Goal: Transaction & Acquisition: Obtain resource

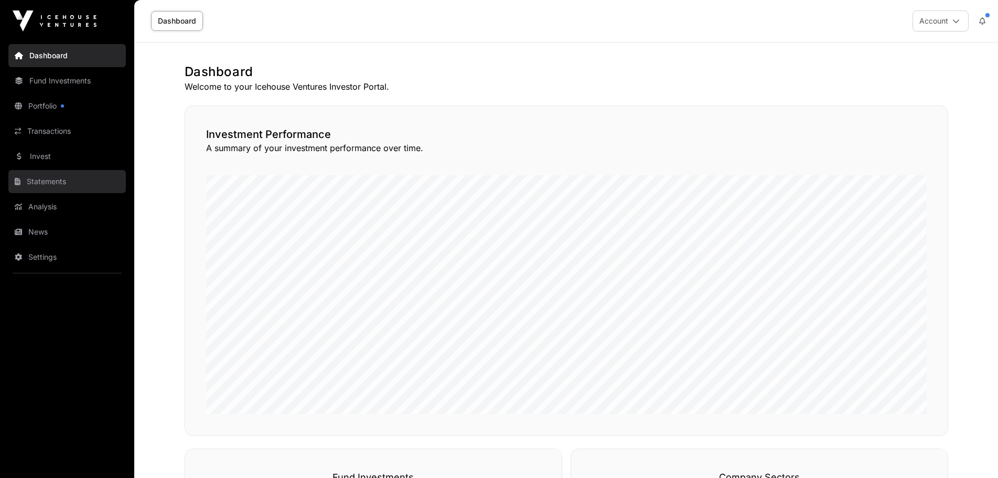
click at [53, 177] on link "Statements" at bounding box center [66, 181] width 117 height 23
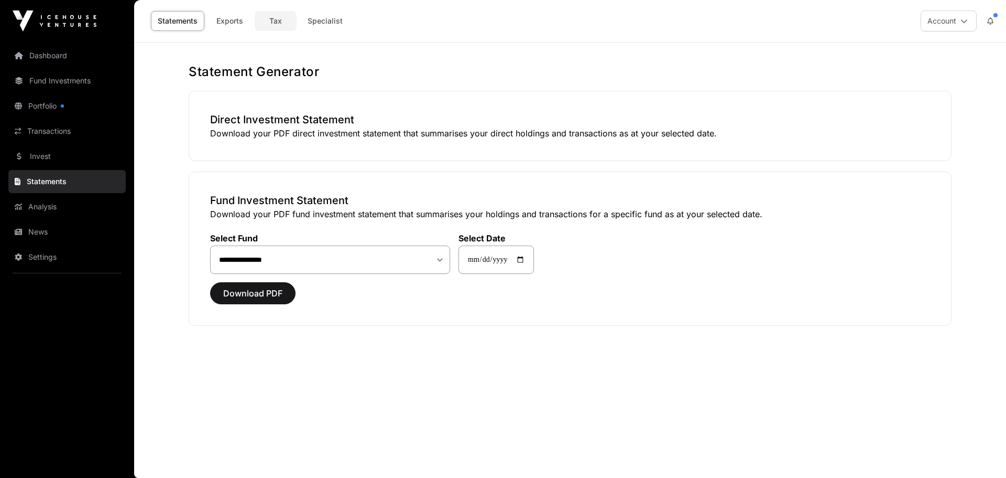
click at [273, 25] on link "Tax" at bounding box center [276, 21] width 42 height 20
select select
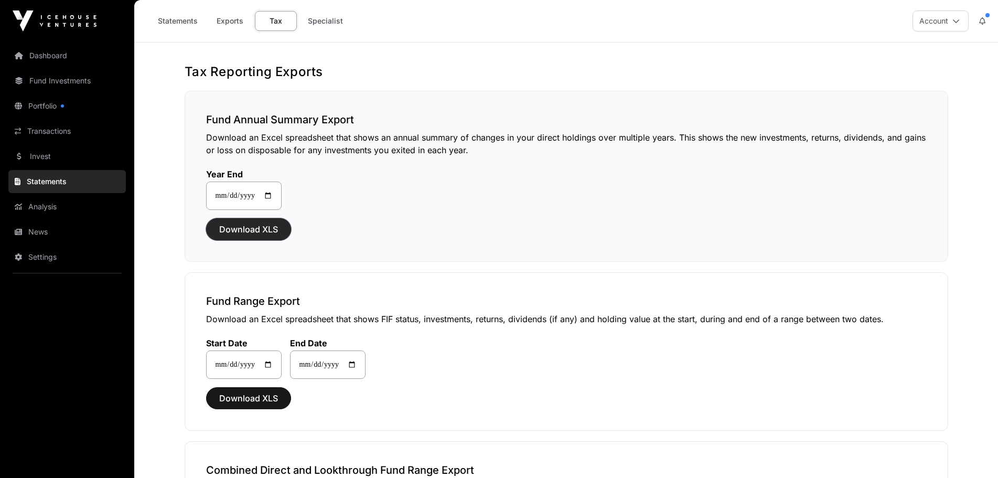
click at [260, 229] on span "Download XLS" at bounding box center [248, 229] width 59 height 13
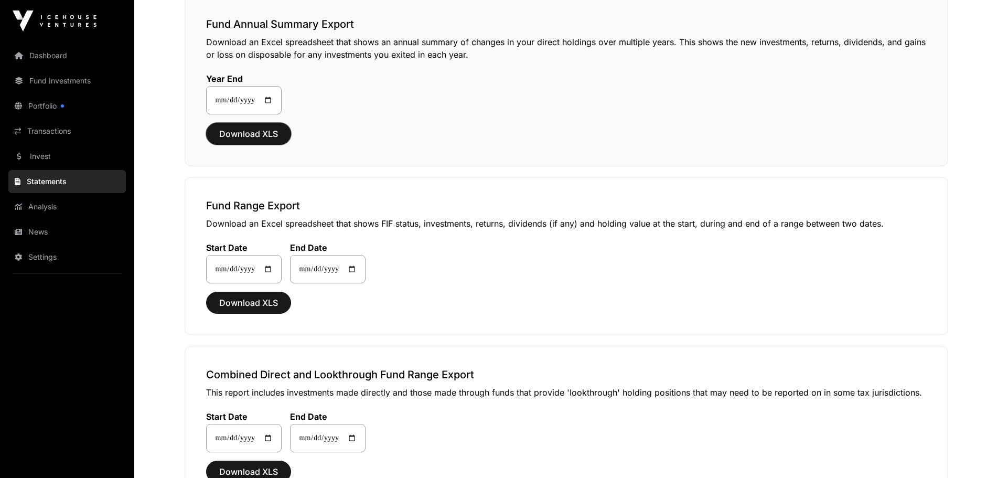
scroll to position [105, 0]
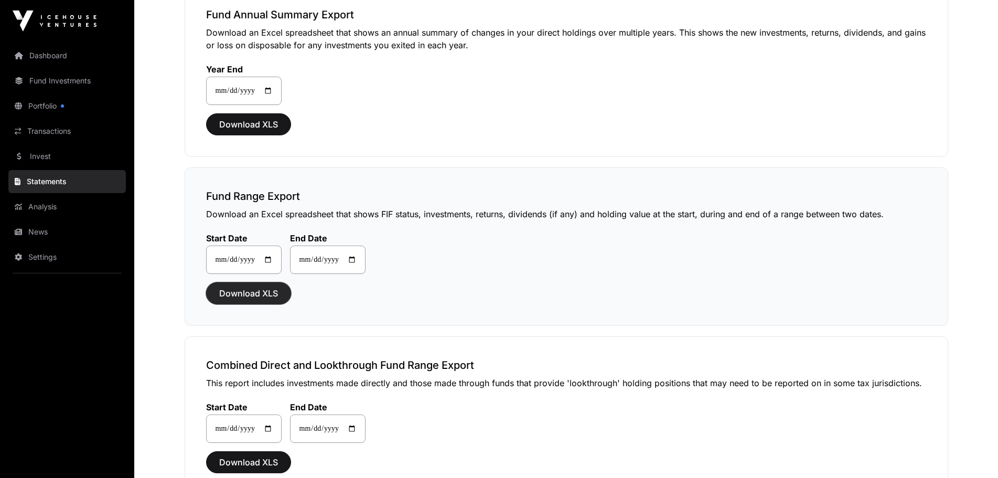
click at [250, 298] on span "Download XLS" at bounding box center [248, 293] width 59 height 13
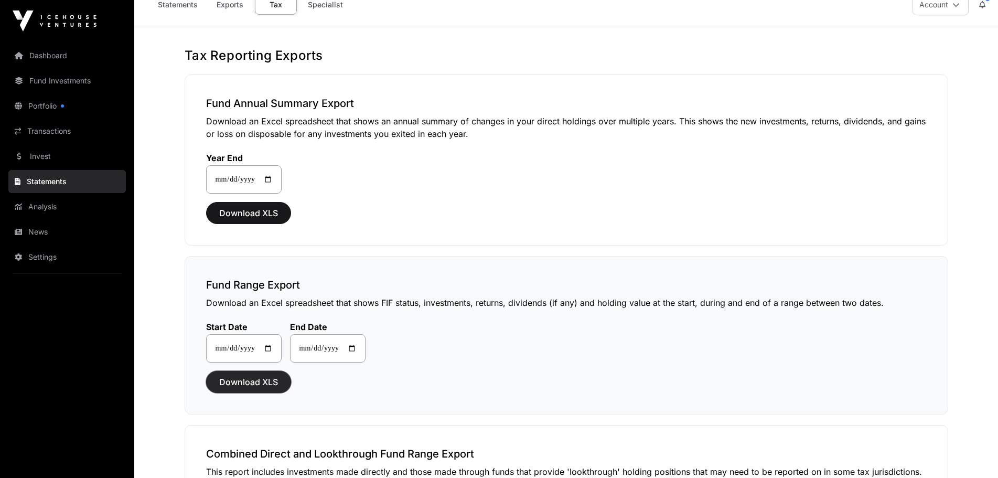
scroll to position [0, 0]
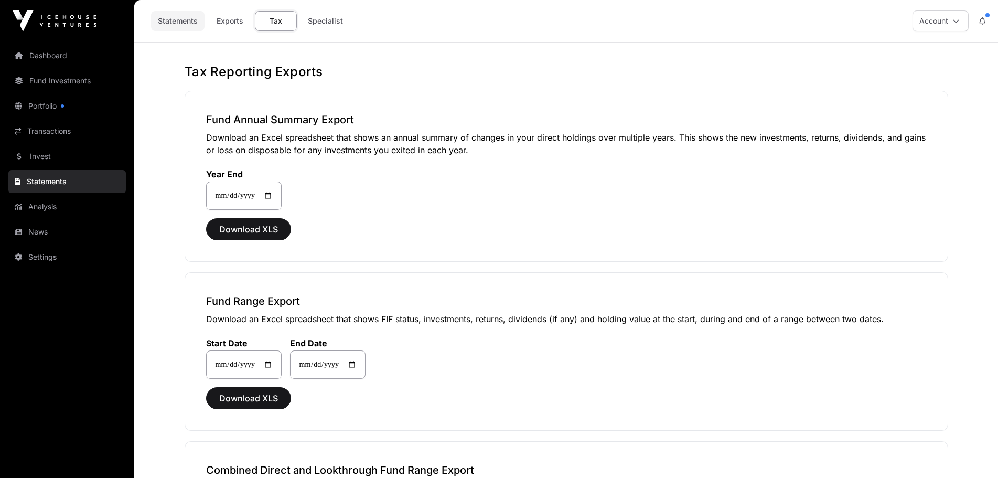
click at [183, 20] on link "Statements" at bounding box center [177, 21] width 53 height 20
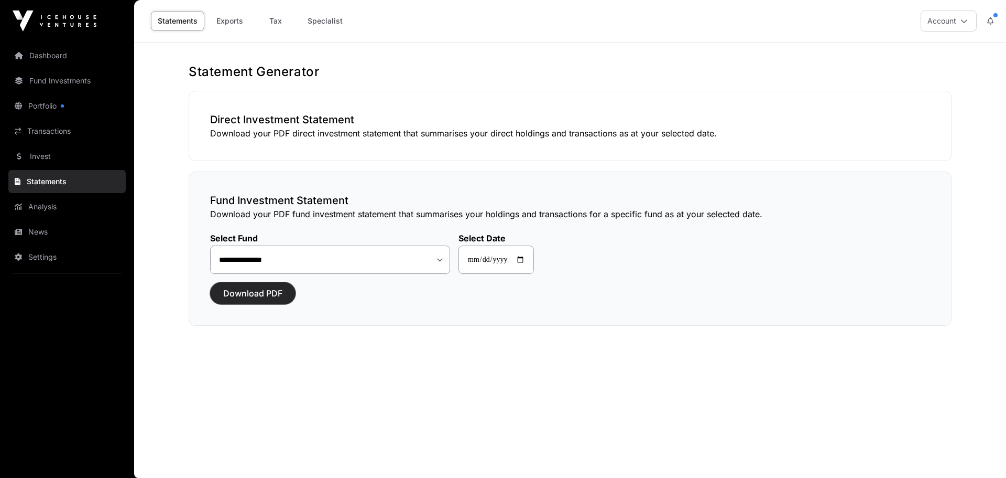
click at [239, 290] on span "Download PDF" at bounding box center [252, 293] width 59 height 13
click at [35, 109] on link "Portfolio" at bounding box center [66, 105] width 117 height 23
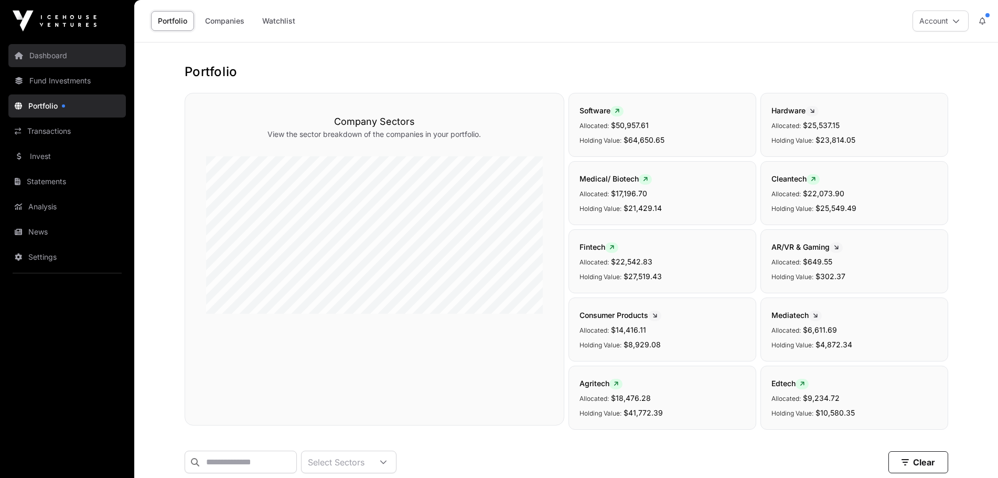
click at [88, 48] on link "Dashboard" at bounding box center [66, 55] width 117 height 23
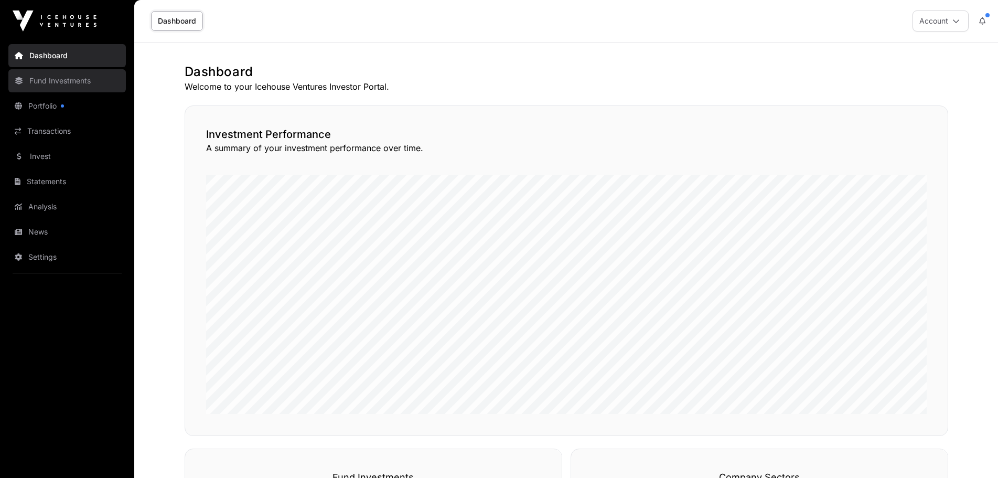
click at [35, 77] on link "Fund Investments" at bounding box center [66, 80] width 117 height 23
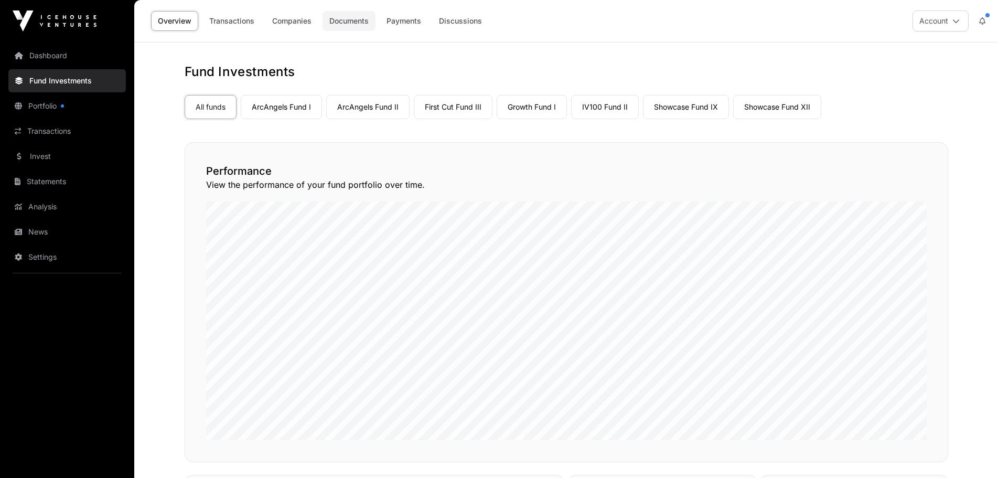
click at [345, 16] on link "Documents" at bounding box center [348, 21] width 53 height 20
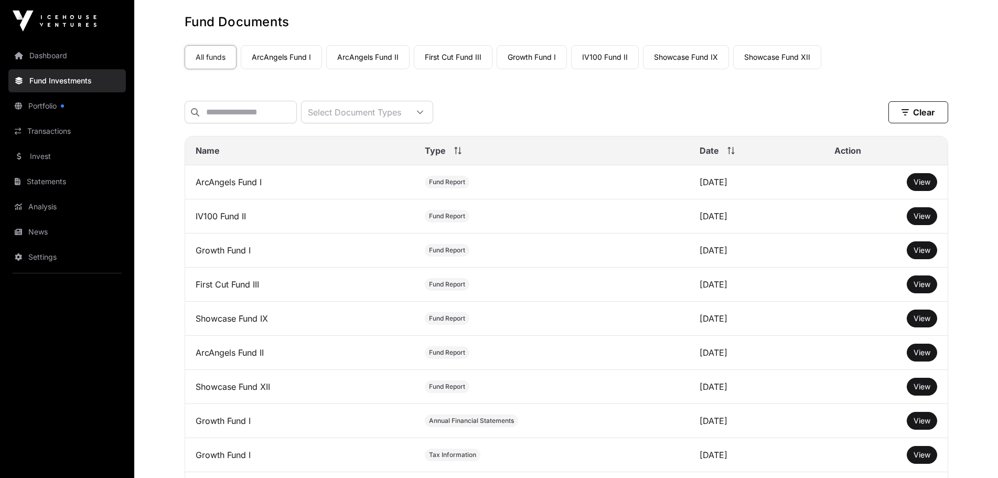
scroll to position [157, 0]
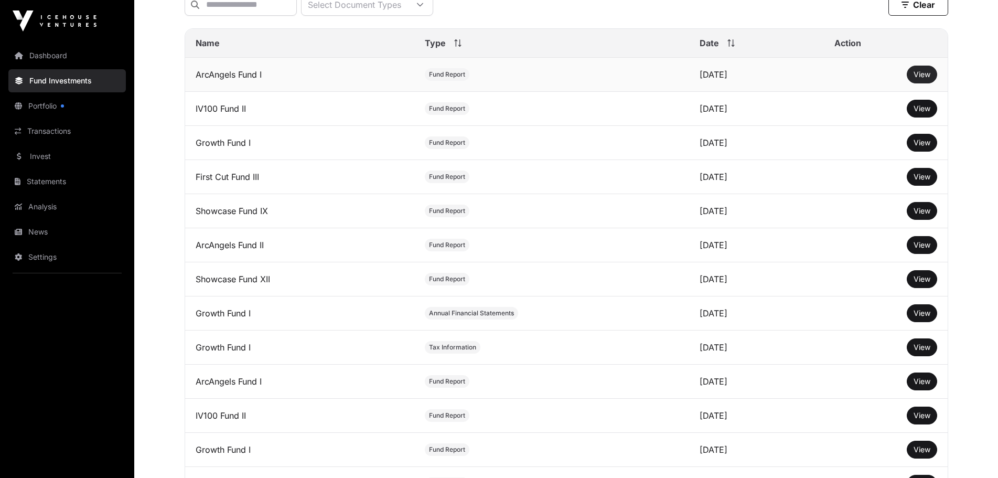
click at [916, 79] on span "View" at bounding box center [921, 74] width 17 height 9
click at [39, 188] on link "Statements" at bounding box center [66, 181] width 117 height 23
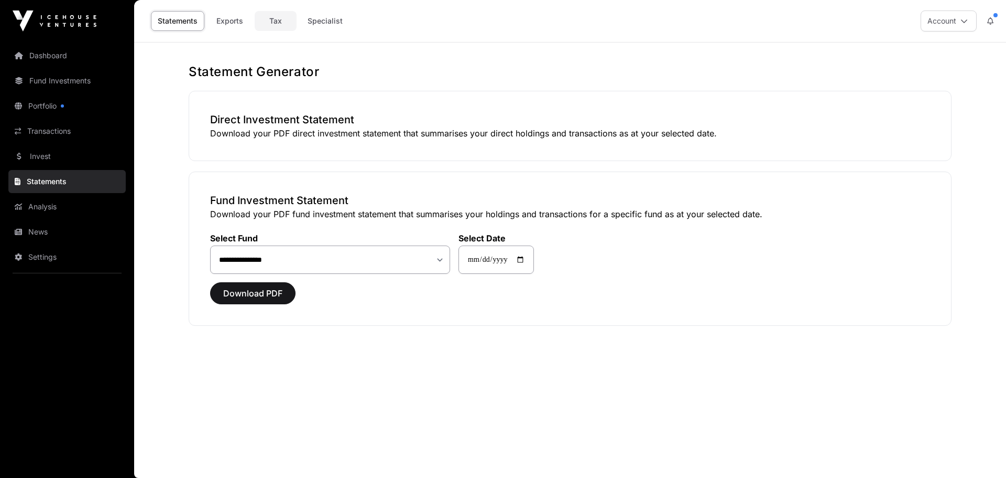
click at [271, 24] on link "Tax" at bounding box center [276, 21] width 42 height 20
select select
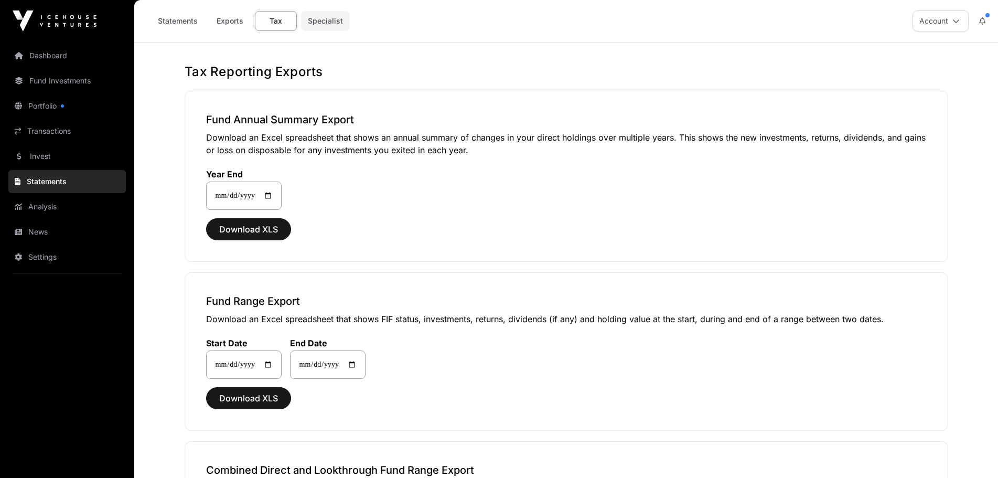
click at [324, 24] on link "Specialist" at bounding box center [325, 21] width 49 height 20
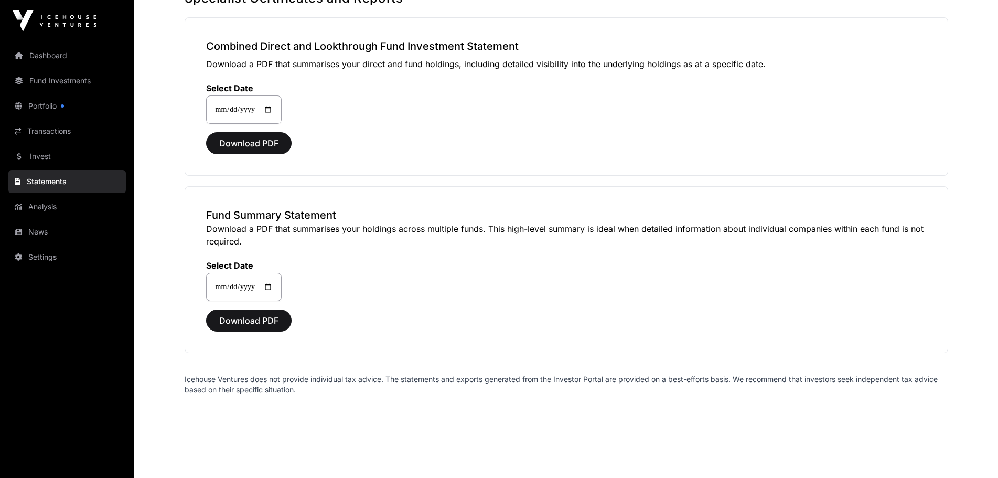
scroll to position [79, 0]
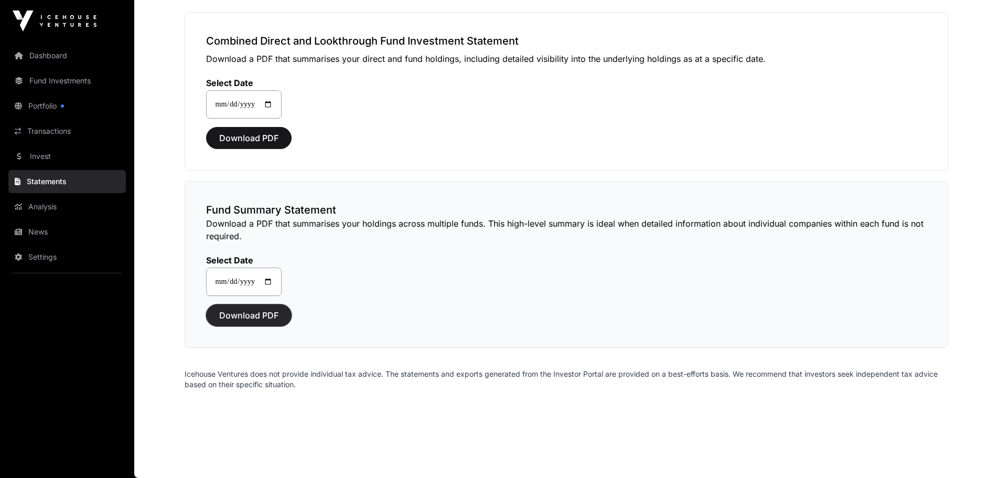
click at [243, 315] on span "Download PDF" at bounding box center [248, 315] width 59 height 13
